Goal: Task Accomplishment & Management: Complete application form

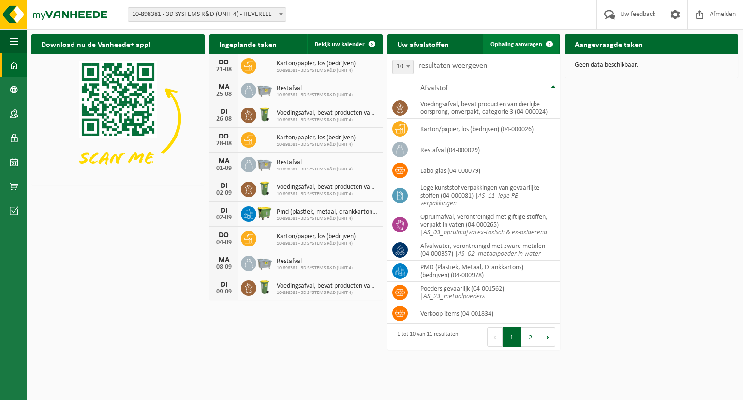
click at [525, 42] on span "Ophaling aanvragen" at bounding box center [517, 44] width 52 height 6
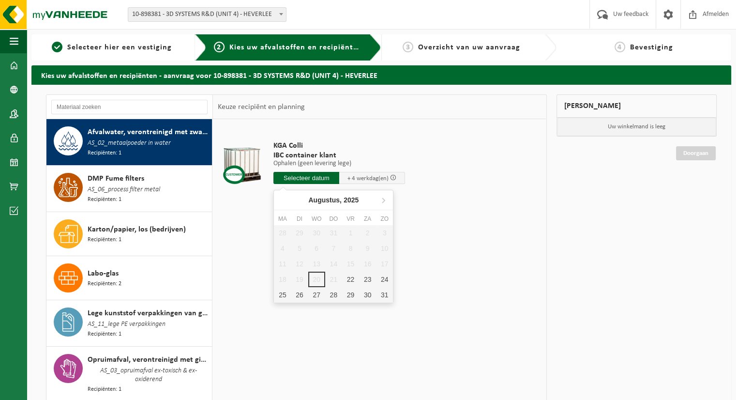
click at [280, 182] on input "text" at bounding box center [306, 178] width 66 height 12
click at [280, 293] on div "25" at bounding box center [282, 294] width 17 height 15
type input "Van [DATE]"
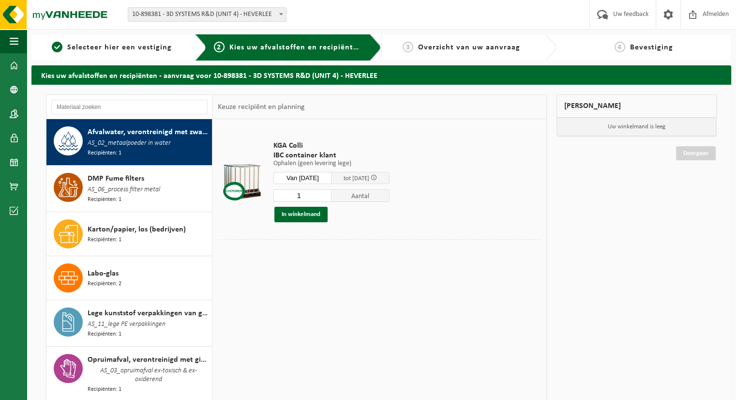
click at [302, 193] on input "1" at bounding box center [302, 195] width 58 height 13
type input "2"
click at [304, 214] on button "In winkelmand" at bounding box center [300, 214] width 53 height 15
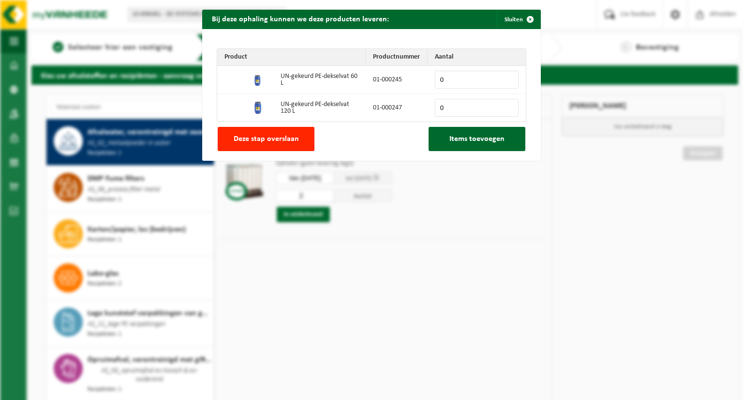
click at [454, 85] on input "0" at bounding box center [477, 80] width 84 height 18
type input "2"
click at [504, 78] on input "2" at bounding box center [477, 80] width 84 height 18
click at [446, 141] on button "Items toevoegen" at bounding box center [477, 139] width 97 height 24
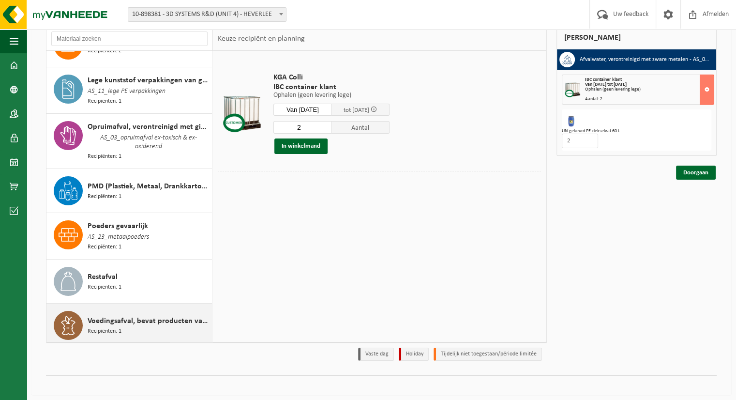
scroll to position [73, 0]
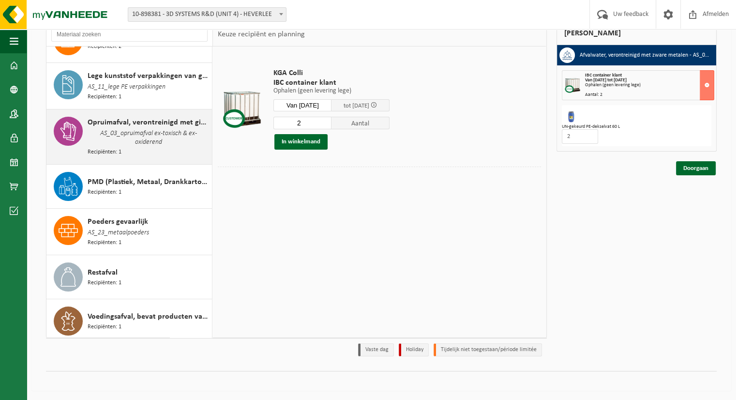
click at [165, 132] on span "AS_03_opruimafval ex-toxisch & ex-oxiderend" at bounding box center [149, 137] width 122 height 19
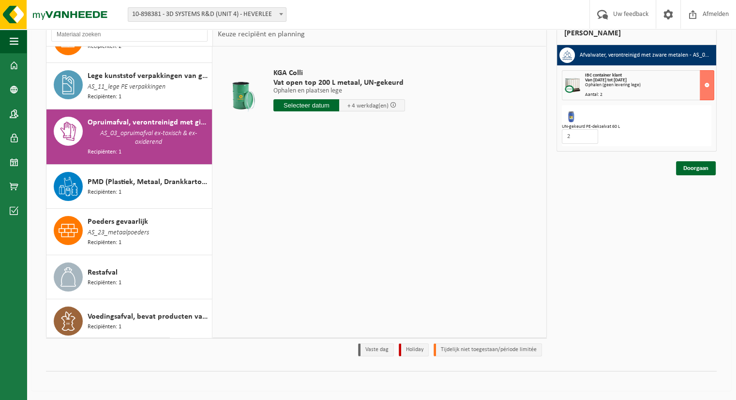
click at [285, 111] on input "text" at bounding box center [306, 105] width 66 height 12
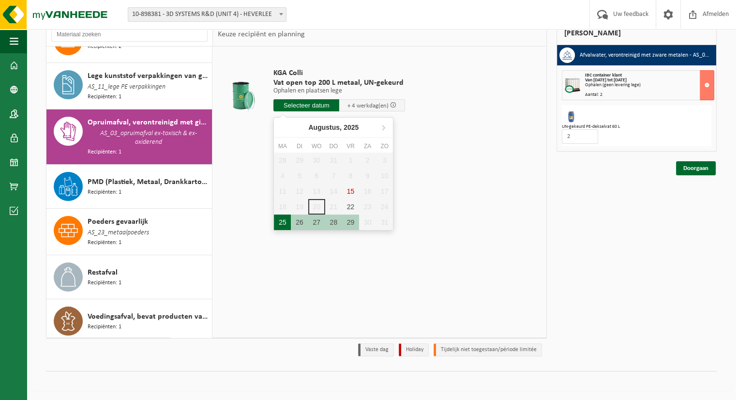
click at [282, 223] on div "25" at bounding box center [282, 221] width 17 height 15
type input "Van [DATE]"
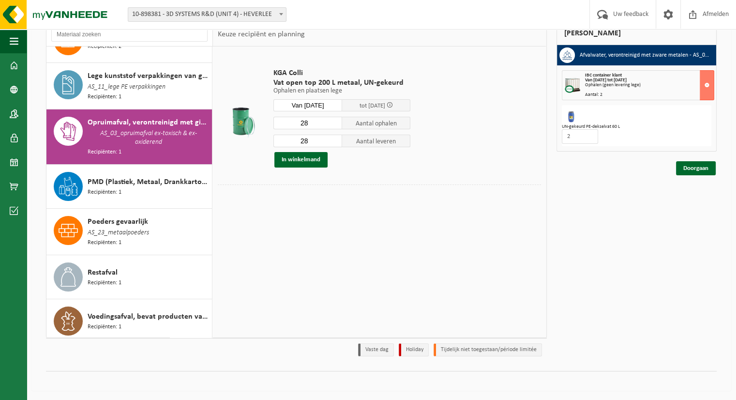
click at [313, 128] on input "28" at bounding box center [307, 123] width 69 height 13
type input "2"
type input "21"
click at [315, 143] on input "28" at bounding box center [307, 141] width 69 height 13
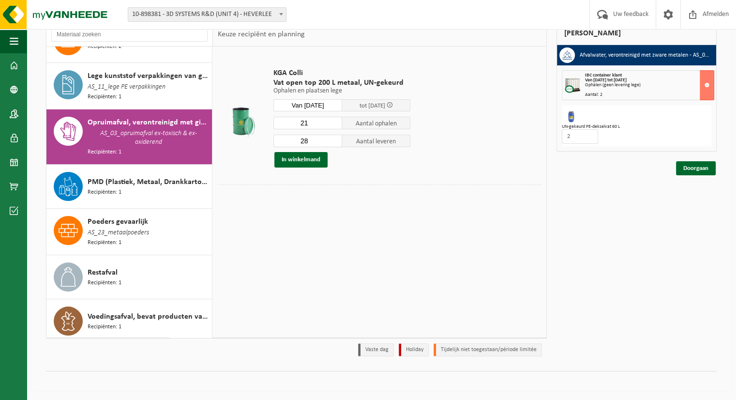
type input "2"
type input "12"
click at [311, 159] on button "In winkelmand" at bounding box center [300, 159] width 53 height 15
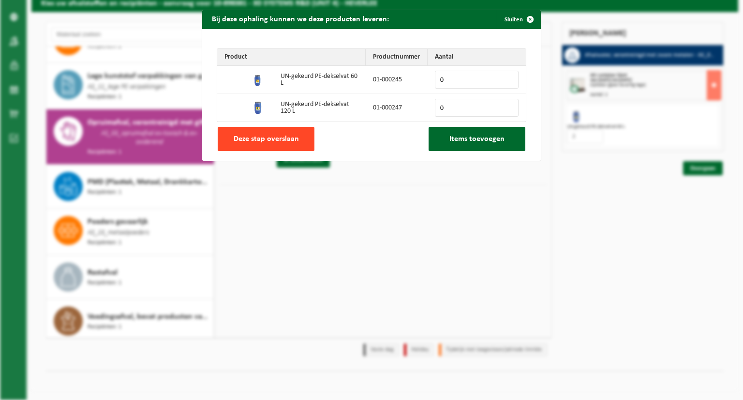
click at [265, 144] on button "Deze stap overslaan" at bounding box center [266, 139] width 97 height 24
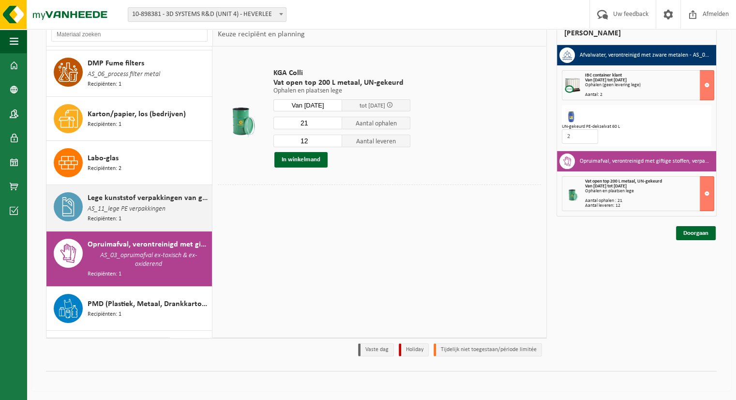
scroll to position [0, 0]
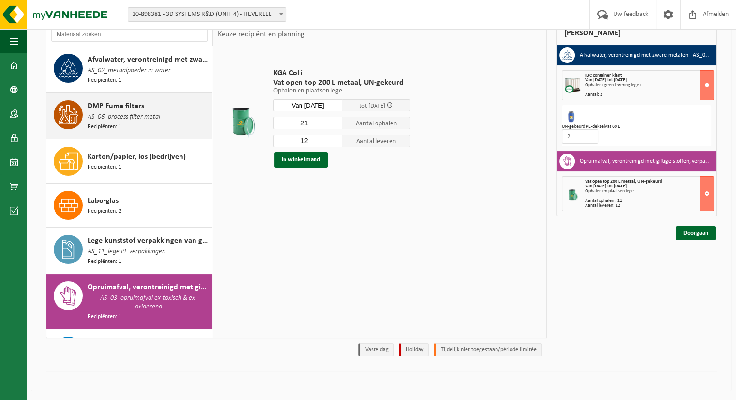
click at [132, 122] on div "DMP Fume filters AS_06_process filter metal Recipiënten: 1" at bounding box center [149, 115] width 122 height 31
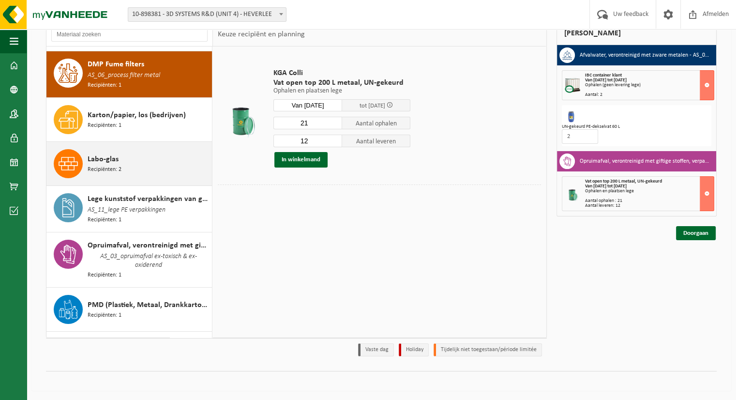
scroll to position [45, 0]
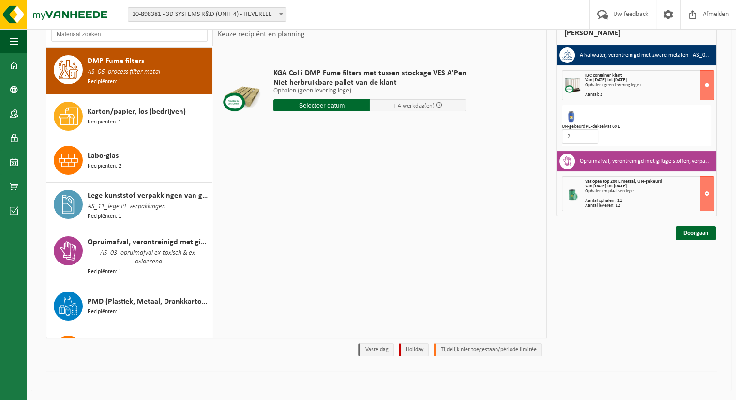
click at [332, 109] on input "text" at bounding box center [321, 105] width 96 height 12
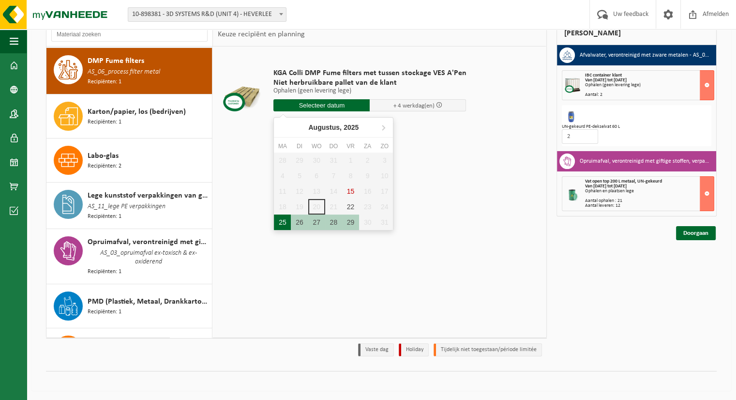
click at [275, 222] on div "25" at bounding box center [282, 221] width 17 height 15
type input "Van [DATE]"
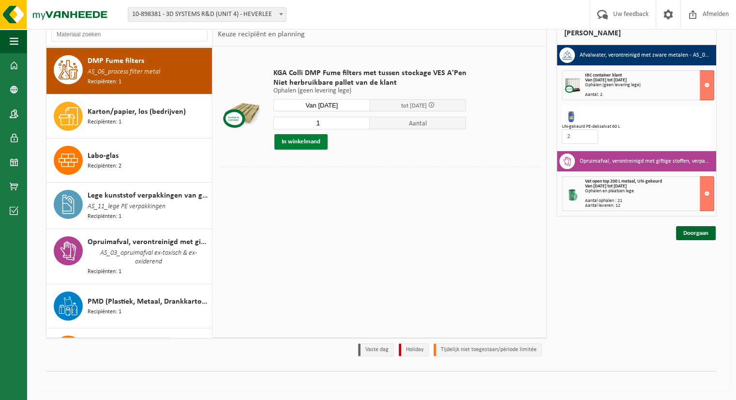
click at [291, 137] on button "In winkelmand" at bounding box center [300, 141] width 53 height 15
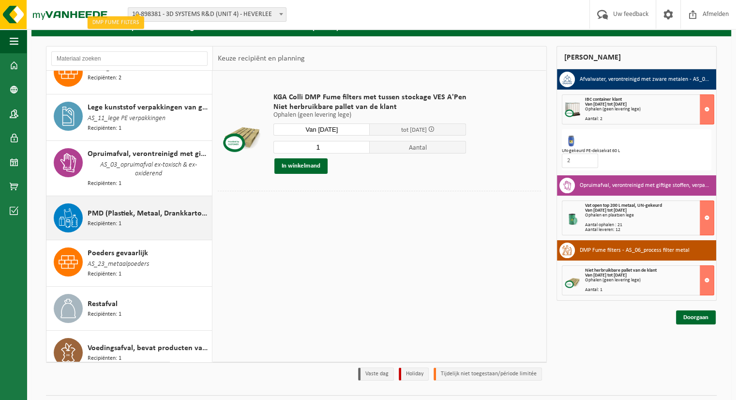
scroll to position [165, 0]
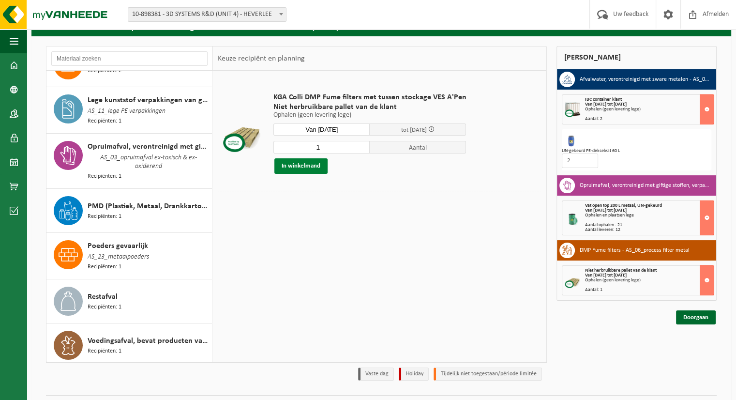
click at [315, 165] on button "In winkelmand" at bounding box center [300, 165] width 53 height 15
click at [375, 223] on div "KGA Colli DMP Fume filters met tussen stockage VES A'Pen Niet herbruikbare pall…" at bounding box center [379, 216] width 333 height 290
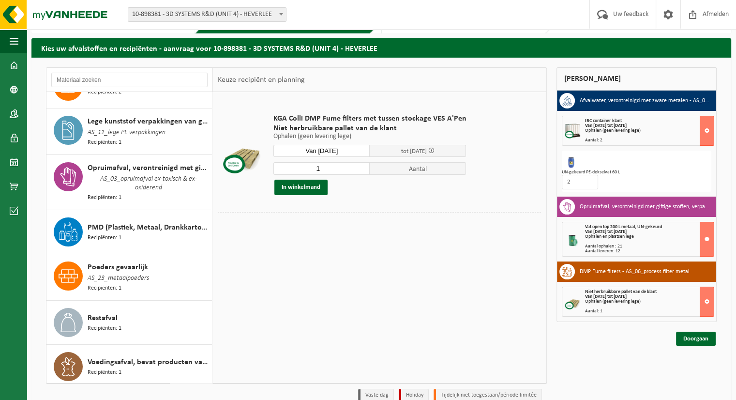
scroll to position [48, 0]
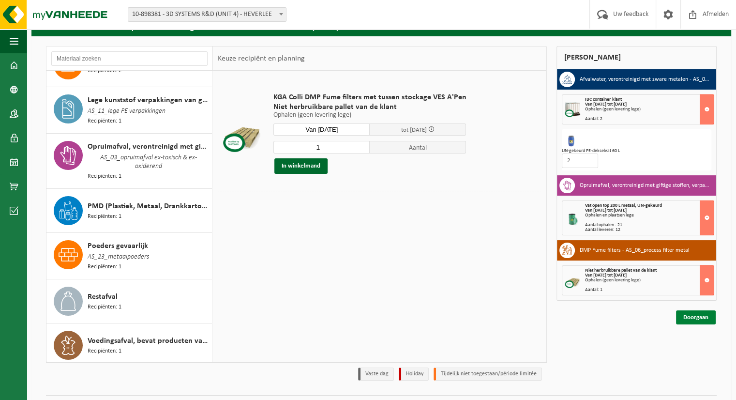
click at [693, 319] on link "Doorgaan" at bounding box center [696, 317] width 40 height 14
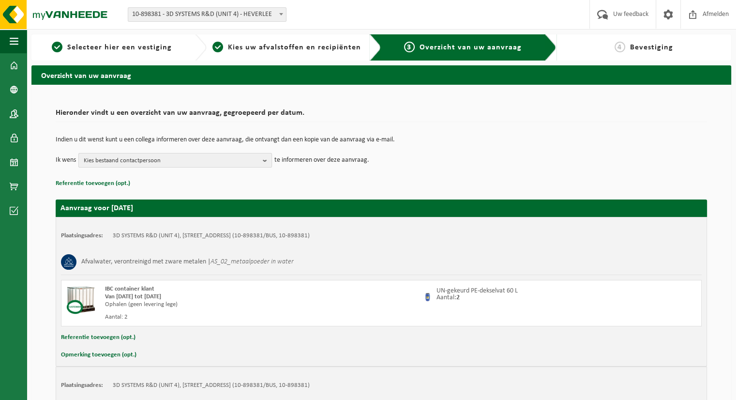
click at [253, 161] on span "Kies bestaand contactpersoon" at bounding box center [171, 160] width 175 height 15
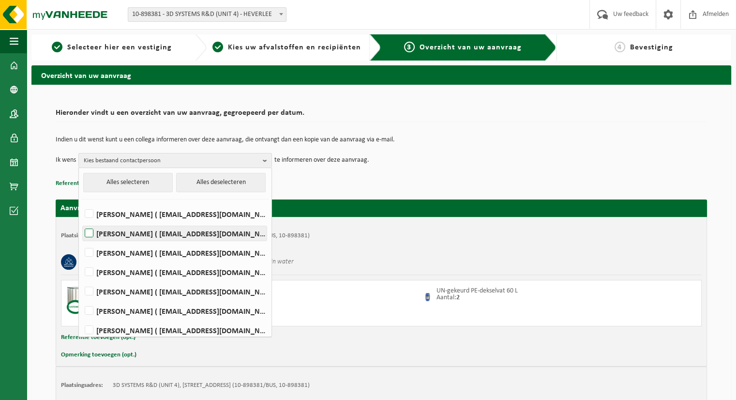
click at [176, 231] on label "Peter Geboes ( peter.geboes@3dsystems.com )" at bounding box center [175, 233] width 184 height 15
click at [81, 221] on input "Peter Geboes ( peter.geboes@3dsystems.com )" at bounding box center [81, 221] width 0 height 0
checkbox input "true"
click at [147, 275] on label "Kris Peeters ( kris.peeters@3dsystems.com )" at bounding box center [175, 272] width 184 height 15
click at [81, 260] on input "Kris Peeters ( kris.peeters@3dsystems.com )" at bounding box center [81, 259] width 0 height 0
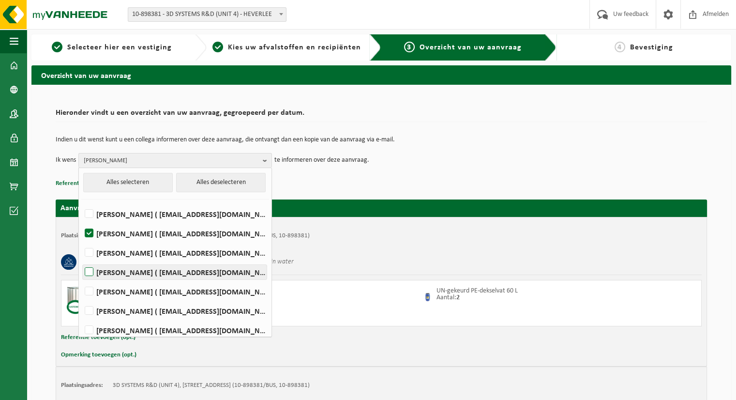
checkbox input "true"
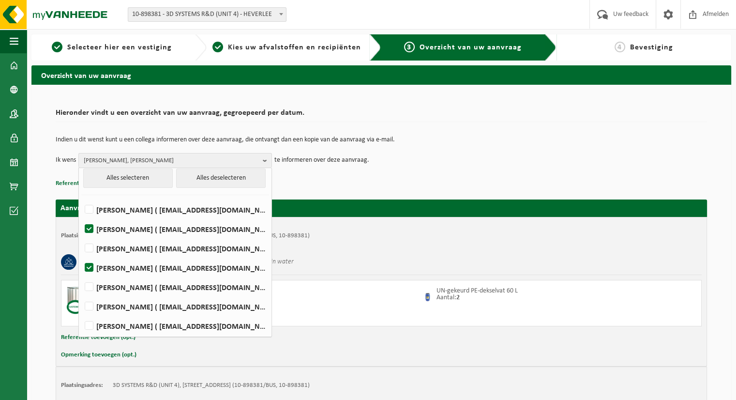
click at [461, 138] on p "Indien u dit wenst kunt u een collega informeren over deze aanvraag, die ontvan…" at bounding box center [381, 139] width 651 height 7
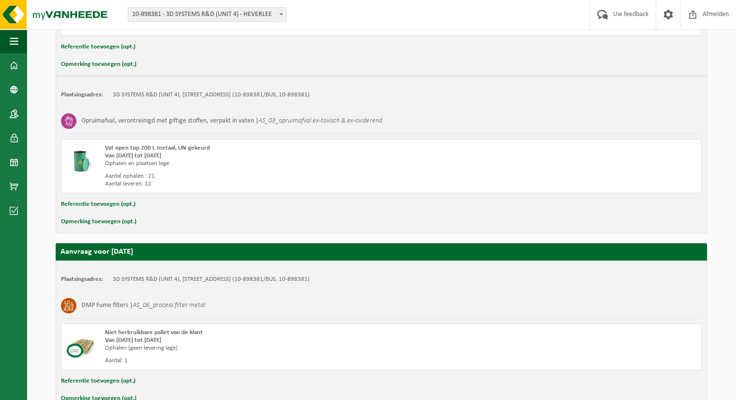
scroll to position [348, 0]
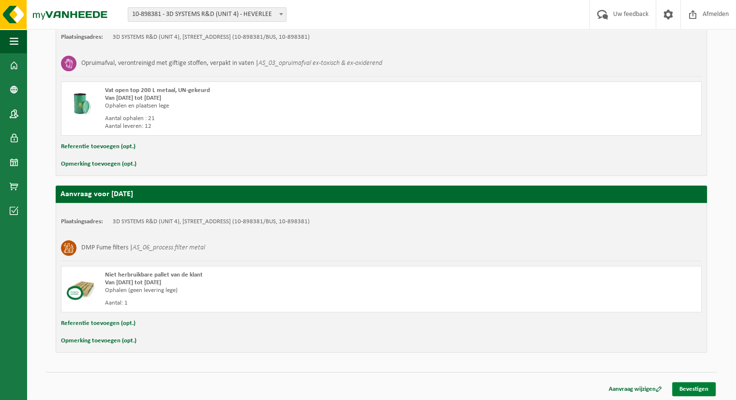
click at [691, 385] on link "Bevestigen" at bounding box center [694, 389] width 44 height 14
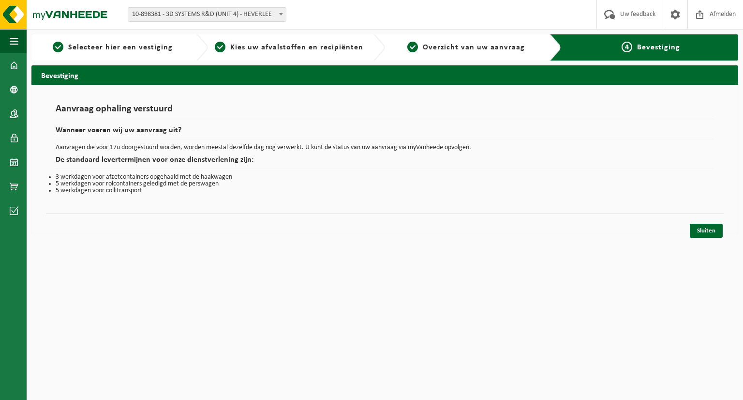
click at [0, 288] on ul "Navigatie Uw feedback Afmelden Dashboard Bedrijfsgegevens Contactpersonen Gebru…" at bounding box center [13, 214] width 27 height 371
